Goal: Task Accomplishment & Management: Manage account settings

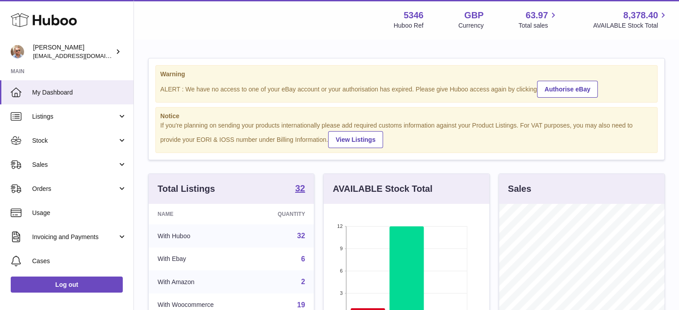
scroll to position [139, 166]
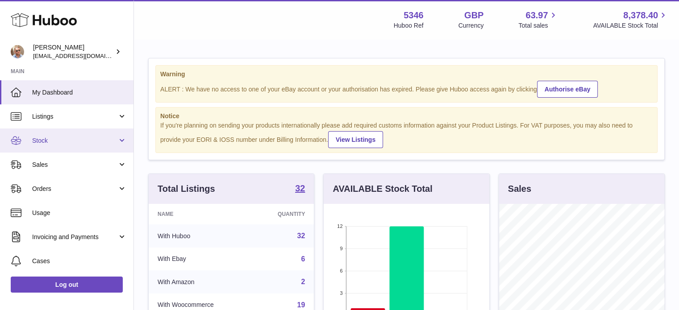
click at [59, 132] on link "Stock" at bounding box center [66, 141] width 133 height 24
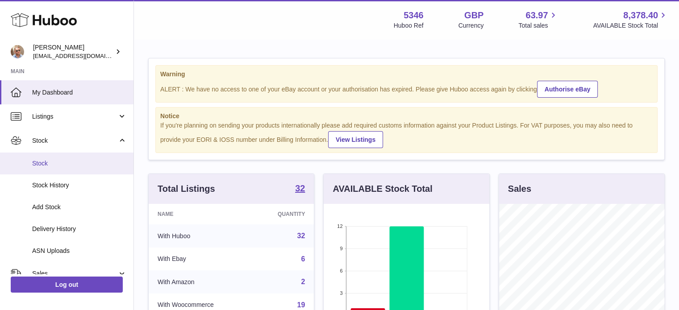
click at [49, 160] on span "Stock" at bounding box center [79, 163] width 95 height 8
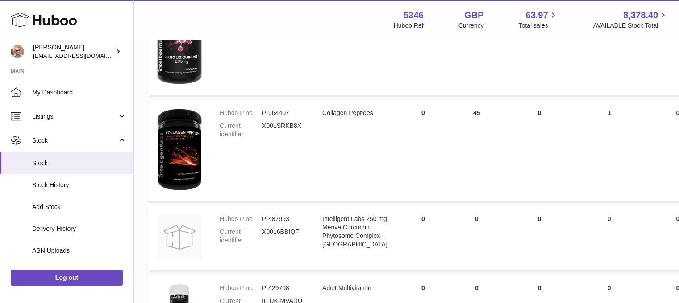
scroll to position [529, 0]
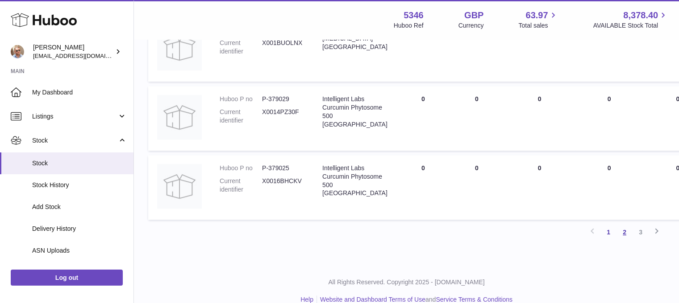
click at [624, 238] on link "2" at bounding box center [624, 232] width 16 height 16
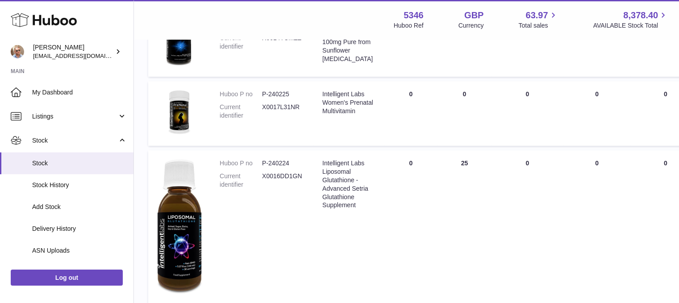
scroll to position [701, 0]
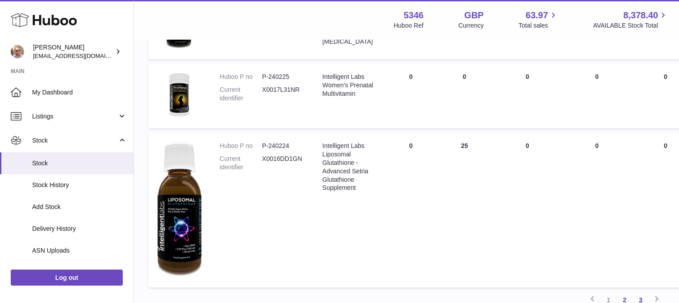
click at [643, 298] on link "3" at bounding box center [640, 300] width 16 height 16
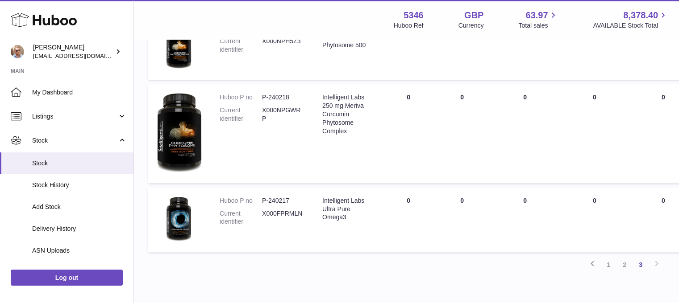
scroll to position [558, 0]
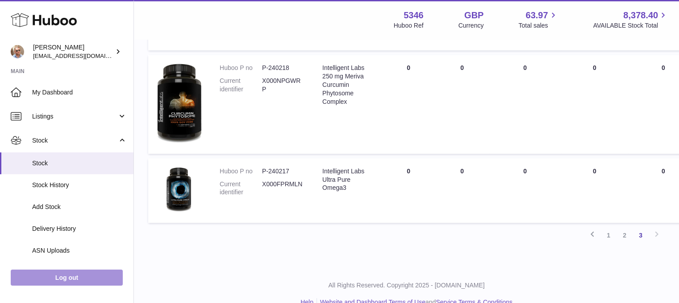
drag, startPoint x: 84, startPoint y: 289, endPoint x: 116, endPoint y: 178, distance: 115.8
click at [84, 286] on link "Log out" at bounding box center [67, 278] width 112 height 16
